Goal: Entertainment & Leisure: Consume media (video, audio)

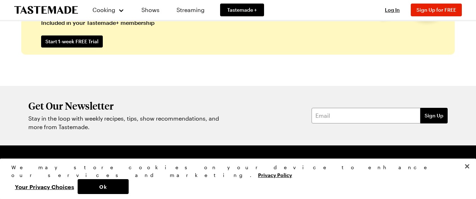
scroll to position [1835, 0]
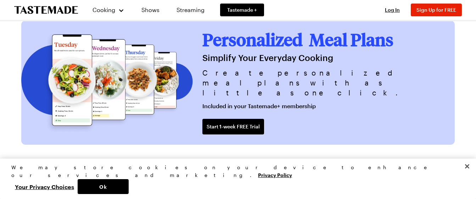
scroll to position [1835, 0]
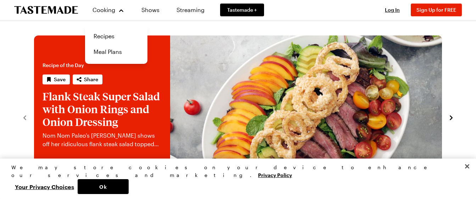
click at [122, 34] on link "Recipes" at bounding box center [116, 36] width 54 height 16
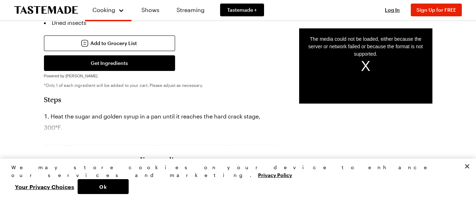
scroll to position [240, 0]
